Goal: Transaction & Acquisition: Purchase product/service

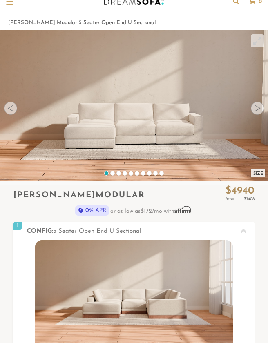
scroll to position [20, 0]
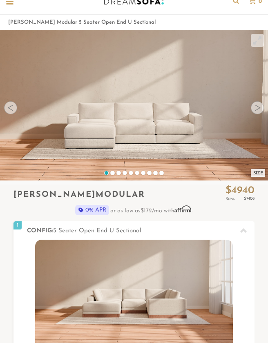
click at [258, 173] on div "Size" at bounding box center [258, 173] width 14 height 8
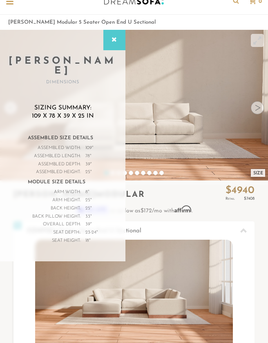
click at [164, 143] on video at bounding box center [134, 97] width 268 height 134
click at [160, 156] on video at bounding box center [134, 97] width 268 height 134
click at [114, 43] on div at bounding box center [114, 40] width 22 height 20
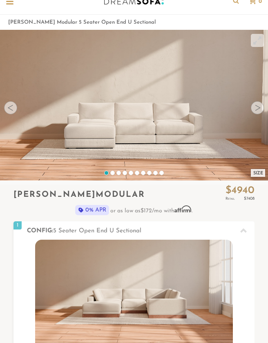
click at [258, 109] on div at bounding box center [257, 107] width 13 height 13
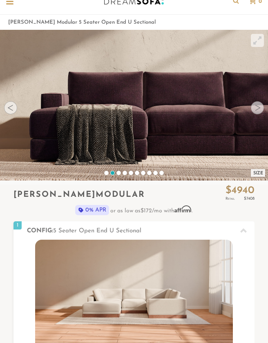
click at [255, 111] on div at bounding box center [257, 107] width 13 height 13
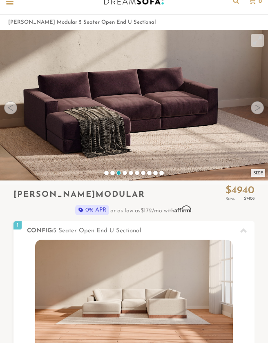
click at [257, 109] on div at bounding box center [257, 107] width 13 height 13
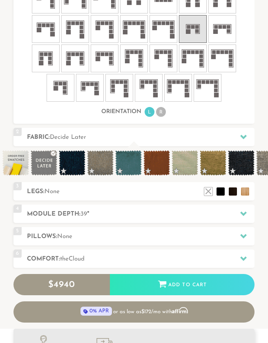
scroll to position [442, 0]
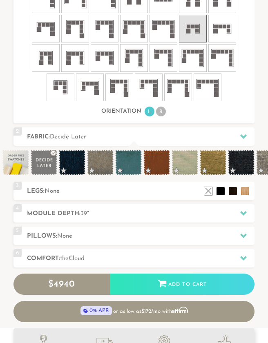
click at [189, 167] on span at bounding box center [184, 162] width 27 height 25
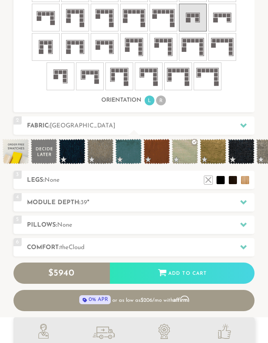
scroll to position [453, 0]
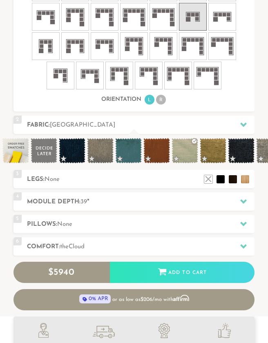
click at [180, 176] on h2 "Legs: None" at bounding box center [140, 179] width 227 height 9
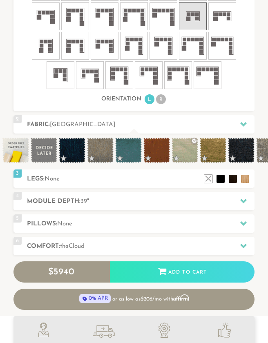
click at [220, 180] on li at bounding box center [220, 179] width 8 height 8
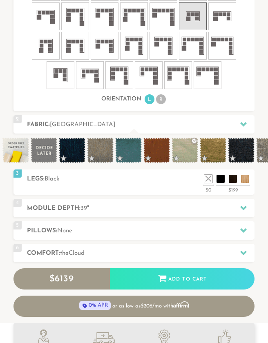
scroll to position [7033, 268]
click at [169, 212] on h2 "Module Depth: 39 "" at bounding box center [140, 208] width 227 height 9
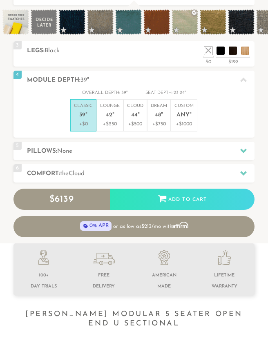
scroll to position [279, 0]
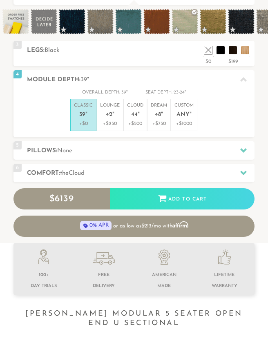
click at [108, 116] on span "42" at bounding box center [109, 114] width 7 height 7
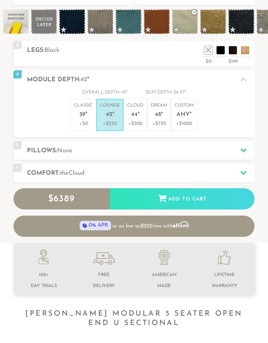
click at [118, 151] on h2 "Pillows: None" at bounding box center [140, 150] width 227 height 9
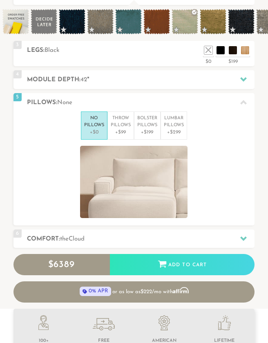
scroll to position [0, 0]
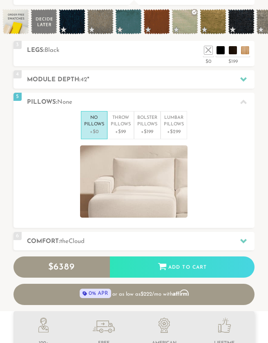
click at [174, 125] on p "Lumbar Pillows" at bounding box center [174, 121] width 20 height 13
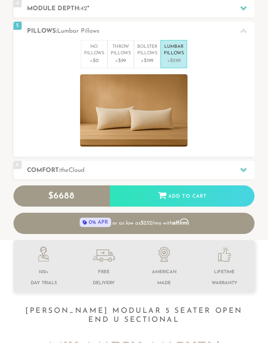
scroll to position [349, 0]
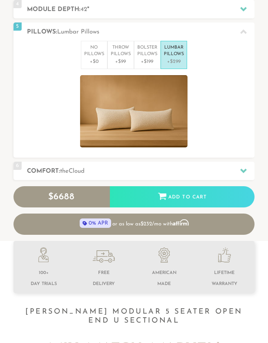
click at [120, 166] on h2 "Comfort: the Cloud" at bounding box center [140, 170] width 227 height 9
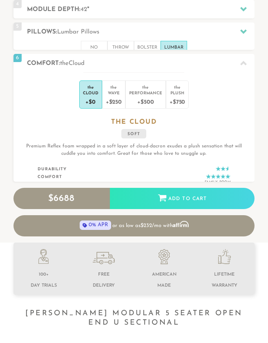
scroll to position [6849, 268]
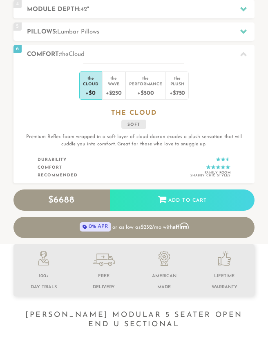
click at [117, 87] on div "+$250" at bounding box center [114, 93] width 16 height 12
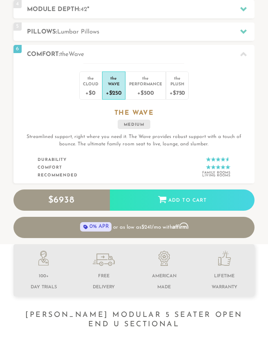
click at [142, 87] on div "+$500" at bounding box center [145, 93] width 33 height 12
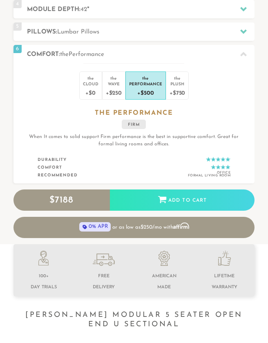
click at [176, 88] on div "+$750" at bounding box center [177, 93] width 16 height 12
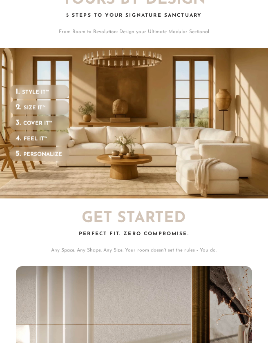
scroll to position [0, 0]
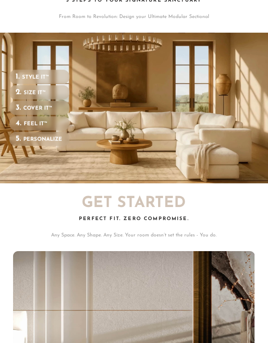
click at [127, 200] on h2 "Get Started" at bounding box center [133, 202] width 241 height 15
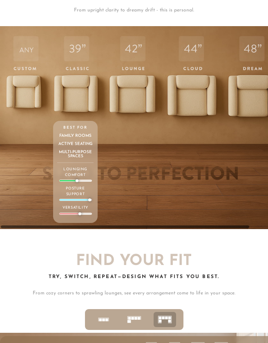
click at [83, 176] on p "Lounging Comfort" at bounding box center [75, 172] width 33 height 11
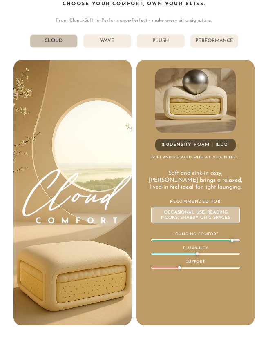
scroll to position [2986, 0]
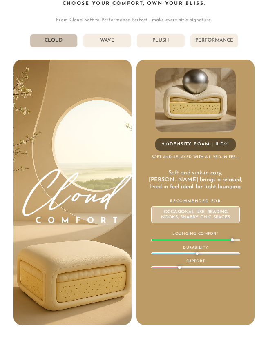
click at [109, 42] on li "Wave" at bounding box center [107, 40] width 48 height 13
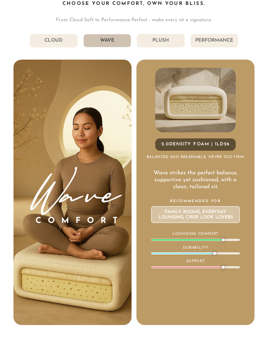
click at [166, 40] on li "Plush" at bounding box center [161, 40] width 48 height 13
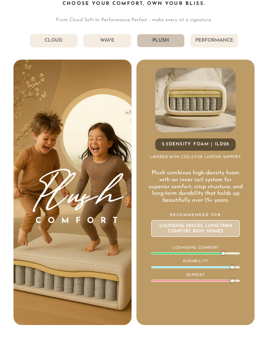
click at [225, 43] on li "Performance" at bounding box center [214, 40] width 48 height 13
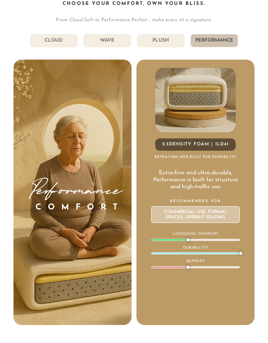
click at [169, 42] on li "Plush" at bounding box center [161, 40] width 48 height 13
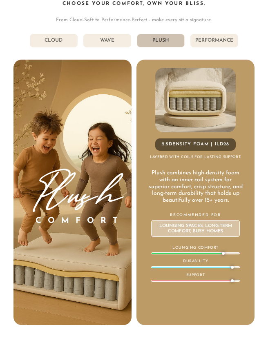
click at [107, 44] on li "Wave" at bounding box center [107, 40] width 48 height 13
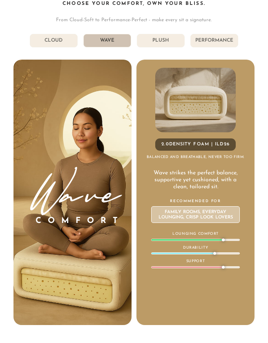
click at [169, 41] on li "Plush" at bounding box center [161, 40] width 48 height 13
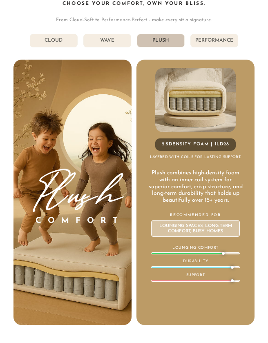
click at [62, 41] on li "Cloud" at bounding box center [54, 40] width 48 height 13
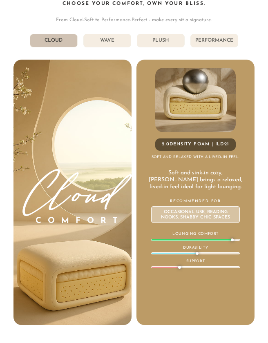
click at [162, 40] on li "Plush" at bounding box center [161, 40] width 48 height 13
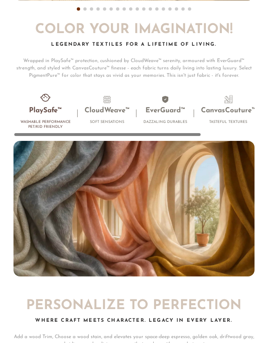
scroll to position [3547, 0]
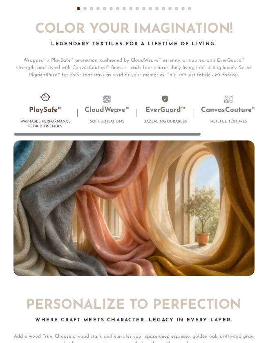
click at [44, 116] on li "PlaySafe™ Washable Performance Pet/Kid Friendly" at bounding box center [45, 114] width 64 height 38
click at [111, 107] on h3 "CloudWeave™" at bounding box center [106, 110] width 45 height 9
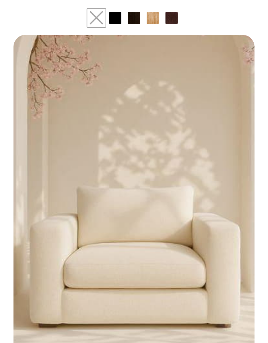
scroll to position [4433, 0]
click at [131, 14] on li at bounding box center [134, 18] width 12 height 12
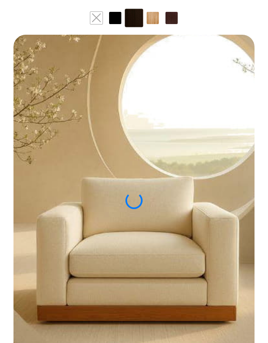
scroll to position [4433, 0]
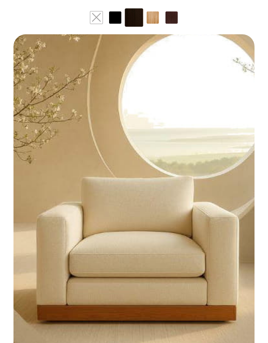
click at [172, 17] on li at bounding box center [171, 17] width 12 height 12
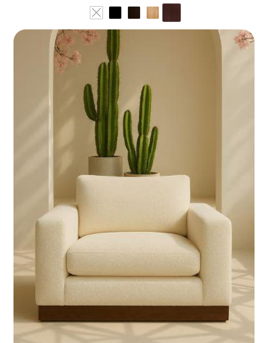
scroll to position [4439, 0]
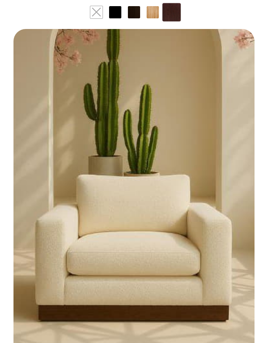
click at [98, 12] on li at bounding box center [96, 12] width 12 height 12
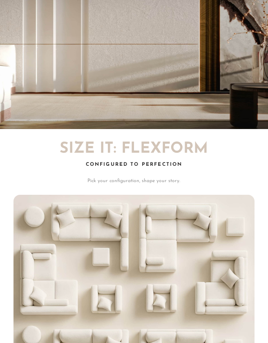
scroll to position [1276, 0]
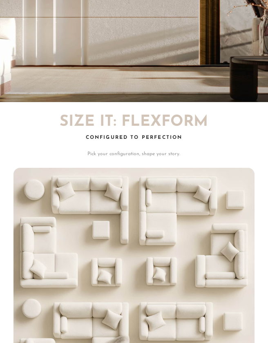
click at [125, 255] on video "Your browser does not support HTML5 video." at bounding box center [133, 288] width 241 height 241
click at [150, 120] on h2 "SIZE IT: FlexForm" at bounding box center [133, 121] width 241 height 15
click at [137, 138] on div "Configured to Perfection" at bounding box center [133, 142] width 241 height 15
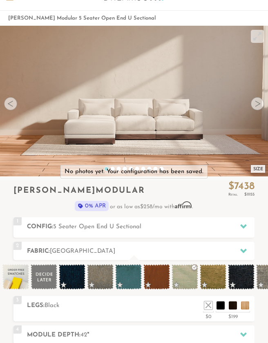
scroll to position [24, 0]
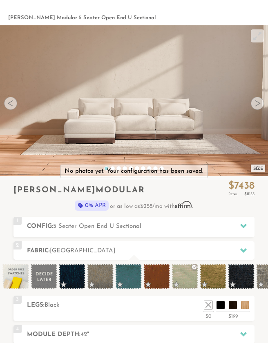
click at [116, 227] on span "5 Seater Open End U Sectional" at bounding box center [97, 226] width 88 height 6
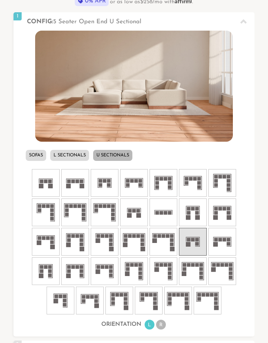
scroll to position [231, 0]
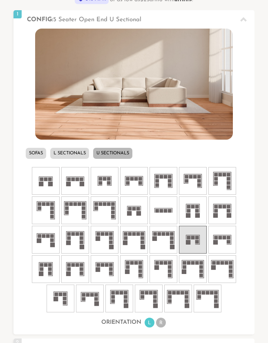
click at [149, 324] on li "L" at bounding box center [149, 322] width 10 height 10
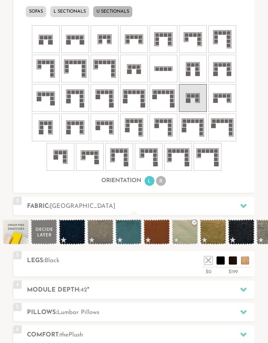
scroll to position [373, 0]
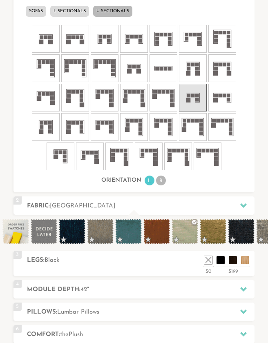
click at [244, 208] on icon at bounding box center [243, 205] width 7 height 7
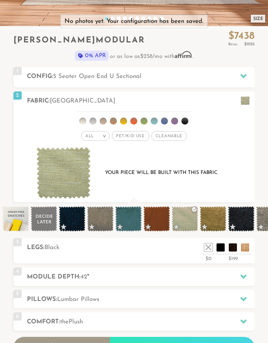
scroll to position [174, 0]
click at [103, 139] on div "All >" at bounding box center [95, 136] width 28 height 10
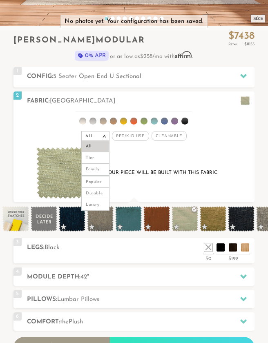
click at [98, 182] on li "Popular" at bounding box center [95, 181] width 28 height 13
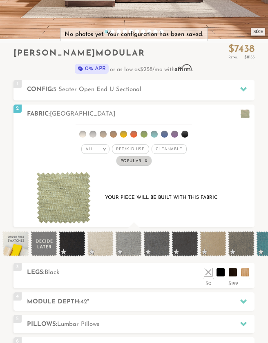
scroll to position [160, 0]
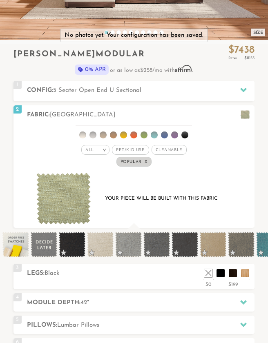
click at [104, 135] on li at bounding box center [103, 134] width 7 height 7
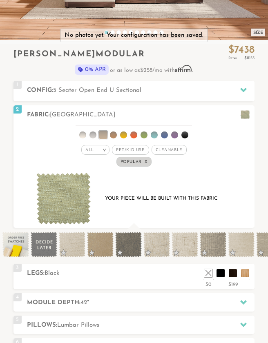
click at [72, 245] on span at bounding box center [72, 244] width 27 height 25
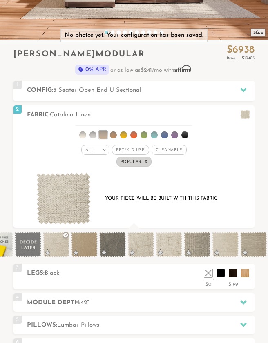
scroll to position [0, 16]
click at [83, 248] on span at bounding box center [84, 244] width 27 height 25
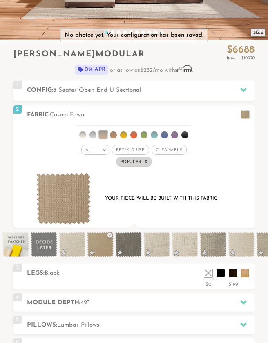
scroll to position [0, 0]
click at [125, 136] on li at bounding box center [123, 134] width 7 height 7
click at [123, 132] on li at bounding box center [124, 135] width 8 height 8
click at [126, 134] on li at bounding box center [123, 134] width 7 height 7
click at [101, 133] on li at bounding box center [103, 135] width 8 height 8
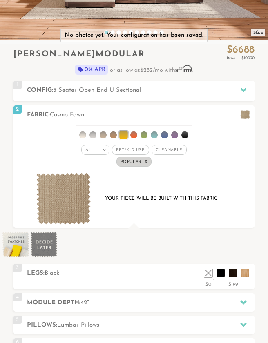
click at [154, 135] on li at bounding box center [154, 134] width 7 height 7
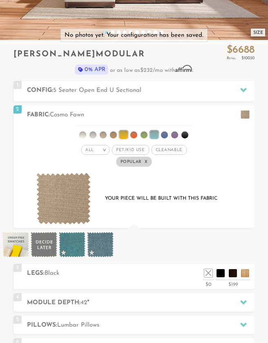
click at [122, 135] on li at bounding box center [124, 135] width 8 height 8
click at [124, 136] on li at bounding box center [123, 134] width 7 height 7
click at [155, 135] on li at bounding box center [154, 135] width 8 height 8
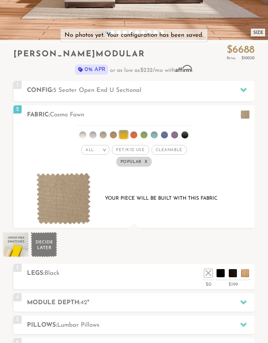
click at [109, 151] on div "All >" at bounding box center [95, 150] width 28 height 10
click at [95, 172] on li "Tier" at bounding box center [95, 171] width 28 height 11
click at [124, 137] on li at bounding box center [124, 135] width 8 height 8
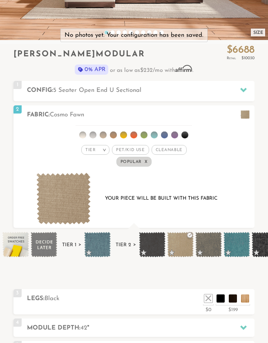
scroll to position [0, 0]
click at [124, 135] on li at bounding box center [123, 134] width 7 height 7
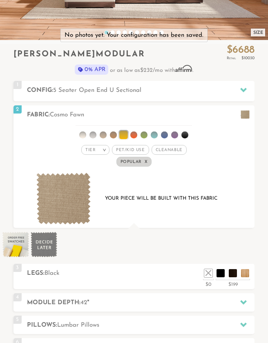
click at [123, 134] on li at bounding box center [124, 135] width 8 height 8
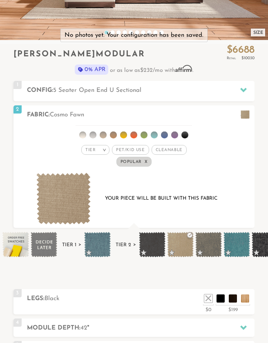
click at [101, 151] on div "Tier >" at bounding box center [95, 150] width 28 height 10
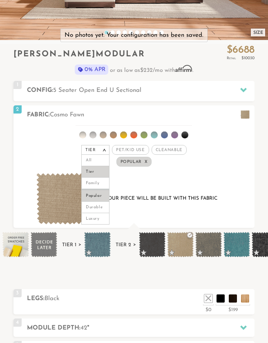
click at [100, 182] on li "Family" at bounding box center [95, 183] width 28 height 11
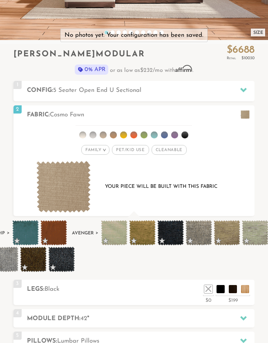
scroll to position [0, 208]
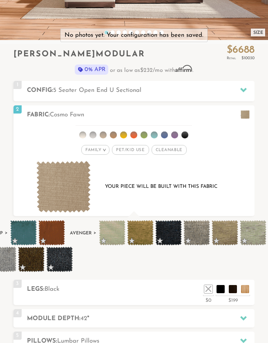
click at [142, 236] on span at bounding box center [140, 232] width 27 height 25
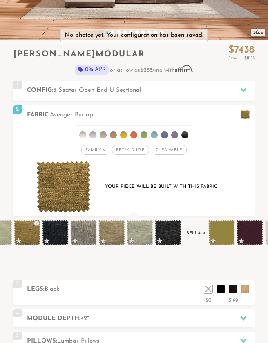
scroll to position [0, 322]
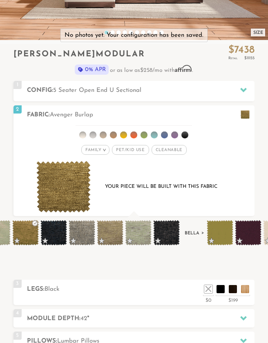
click at [216, 234] on span at bounding box center [219, 232] width 27 height 25
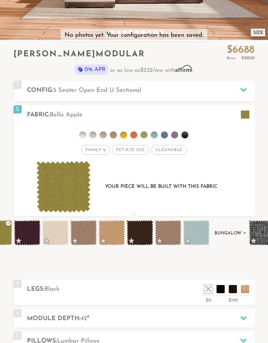
scroll to position [0, 549]
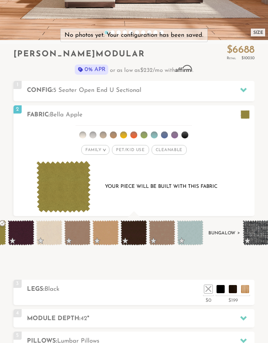
click at [109, 233] on span at bounding box center [105, 232] width 27 height 25
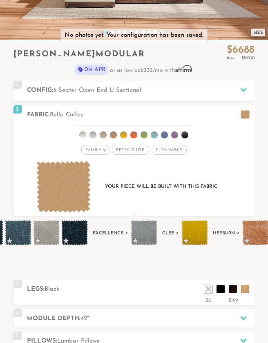
scroll to position [0, 2572]
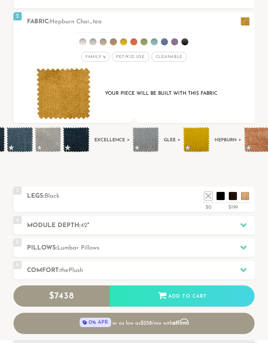
scroll to position [253, 0]
click at [209, 192] on li at bounding box center [208, 196] width 8 height 8
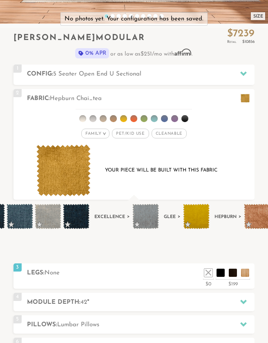
scroll to position [176, 0]
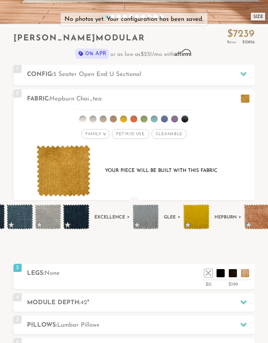
click at [100, 136] on div "Family >" at bounding box center [95, 134] width 28 height 10
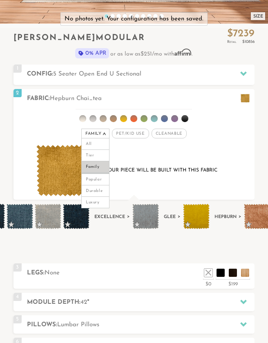
click at [178, 132] on span "Cleanable x" at bounding box center [168, 134] width 35 height 10
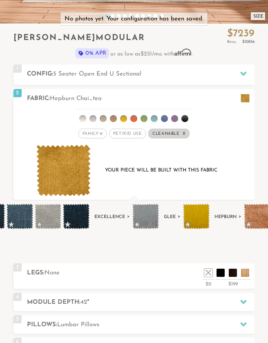
click at [181, 135] on span "Cleanable x" at bounding box center [168, 134] width 41 height 10
click at [110, 100] on h2 "Fabric: Hepburn Chai_tea" at bounding box center [140, 98] width 227 height 9
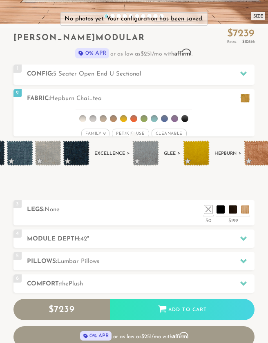
scroll to position [6758, 268]
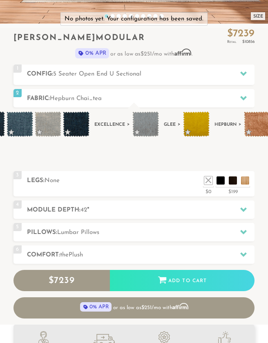
click at [120, 101] on h2 "Fabric: Hepburn Chai_tea" at bounding box center [140, 98] width 227 height 9
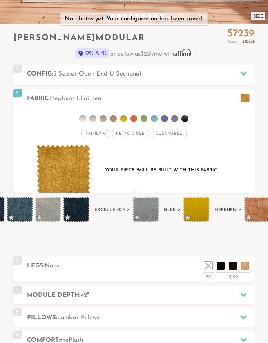
scroll to position [0, 0]
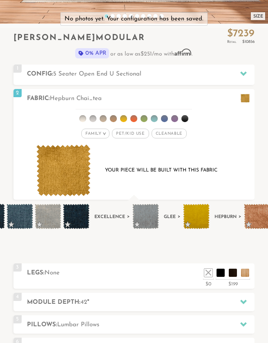
click at [102, 137] on div "Family >" at bounding box center [95, 134] width 28 height 10
click at [133, 134] on span "Pet/Kid Use x" at bounding box center [130, 134] width 37 height 10
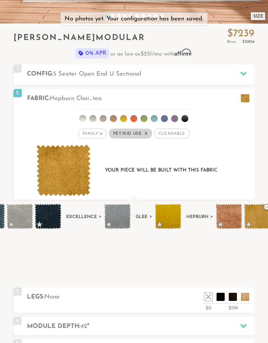
click at [132, 132] on span "Pet/Kid Use x" at bounding box center [130, 134] width 43 height 10
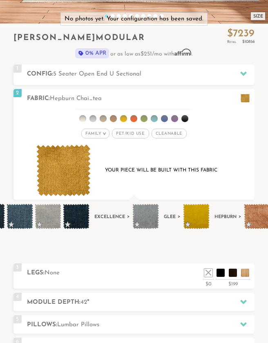
click at [101, 135] on em "Family" at bounding box center [93, 133] width 16 height 4
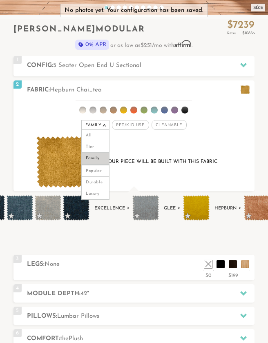
scroll to position [186, 0]
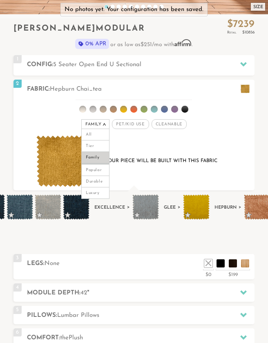
click at [99, 193] on li "Luxury" at bounding box center [95, 192] width 28 height 11
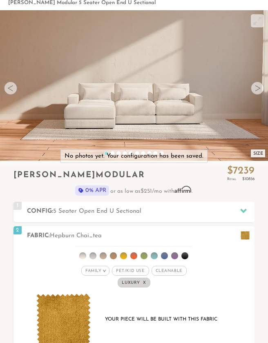
scroll to position [0, 0]
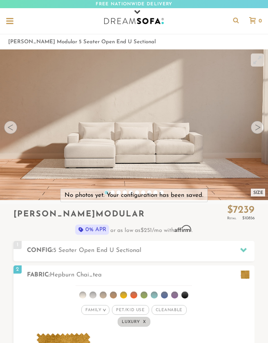
click at [234, 20] on icon at bounding box center [236, 20] width 14 height 6
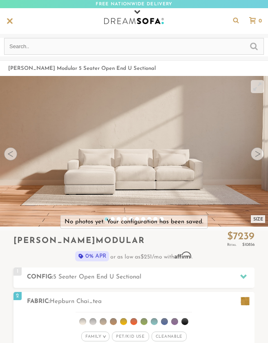
scroll to position [6891, 268]
click at [100, 47] on input "text" at bounding box center [134, 46] width 260 height 17
type input "Recliner"
click at [253, 47] on input "submit" at bounding box center [254, 46] width 8 height 10
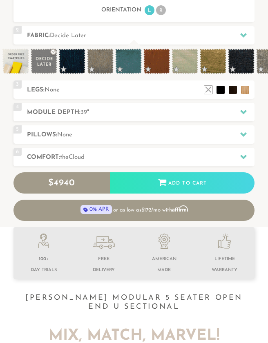
scroll to position [543, 0]
click at [207, 65] on span at bounding box center [213, 61] width 27 height 25
click at [158, 58] on span at bounding box center [156, 61] width 27 height 25
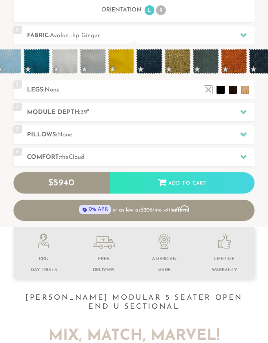
scroll to position [0, 1668]
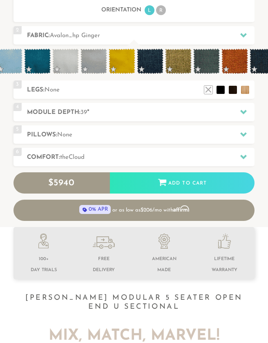
click at [124, 67] on span at bounding box center [122, 61] width 27 height 25
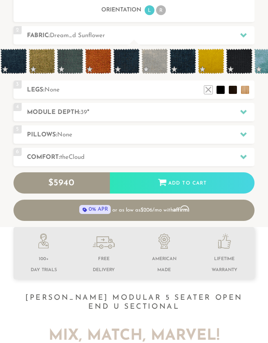
scroll to position [0, 1804]
click at [207, 62] on span at bounding box center [211, 61] width 27 height 25
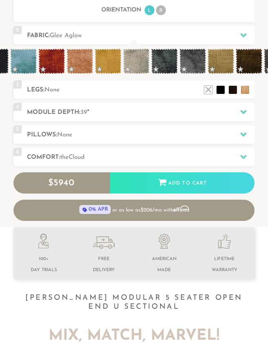
scroll to position [0, 2048]
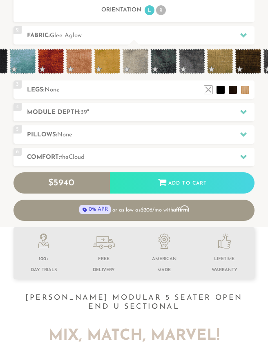
click at [106, 67] on span at bounding box center [107, 61] width 27 height 25
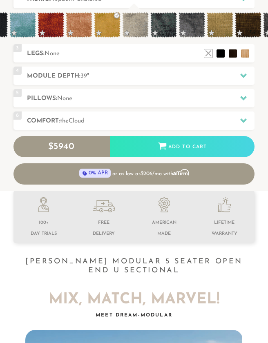
scroll to position [579, 0]
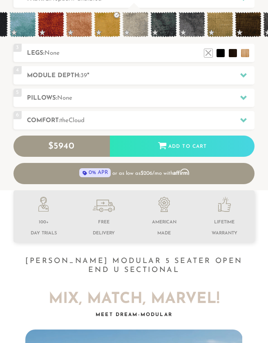
click at [107, 75] on h2 "Module Depth: 39 "" at bounding box center [140, 75] width 227 height 9
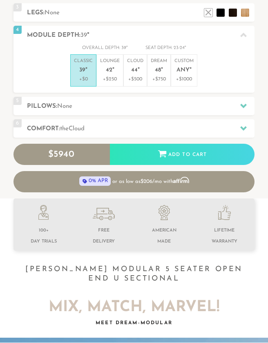
scroll to position [316, 0]
click at [109, 71] on span "42" at bounding box center [109, 70] width 7 height 7
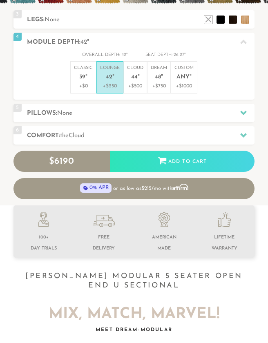
scroll to position [302, 0]
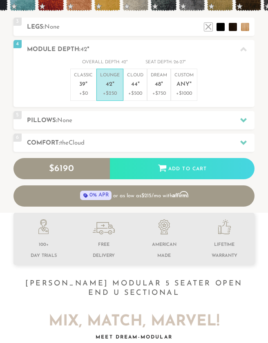
click at [113, 118] on h2 "Pillows: None" at bounding box center [140, 120] width 227 height 9
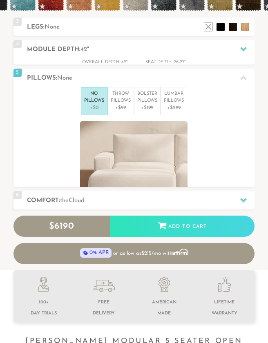
scroll to position [0, 0]
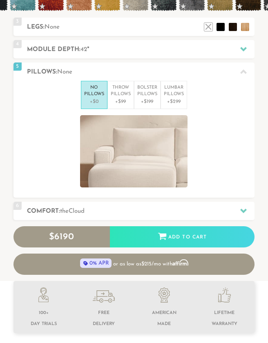
click at [176, 98] on p "+$299" at bounding box center [174, 101] width 20 height 7
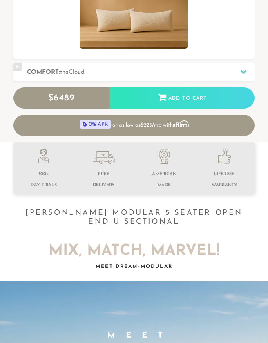
click at [116, 70] on h2 "Comfort: the Cloud" at bounding box center [140, 72] width 227 height 9
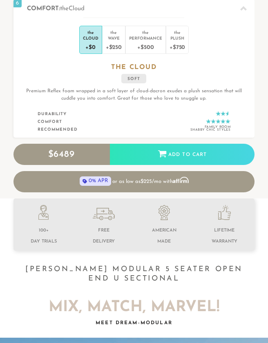
scroll to position [388, 0]
click at [176, 45] on div "+$750" at bounding box center [177, 47] width 16 height 12
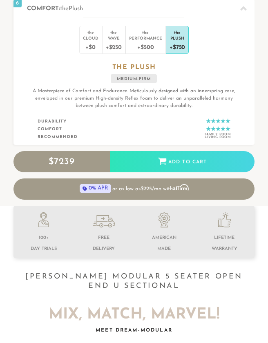
scroll to position [6849, 268]
click at [145, 158] on div "Add to Cart" at bounding box center [182, 162] width 144 height 22
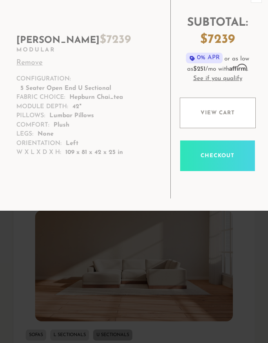
scroll to position [49, 0]
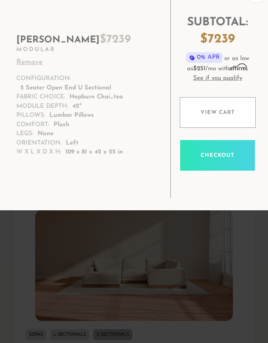
click at [198, 115] on link "View cart" at bounding box center [218, 112] width 76 height 31
